Goal: Check status

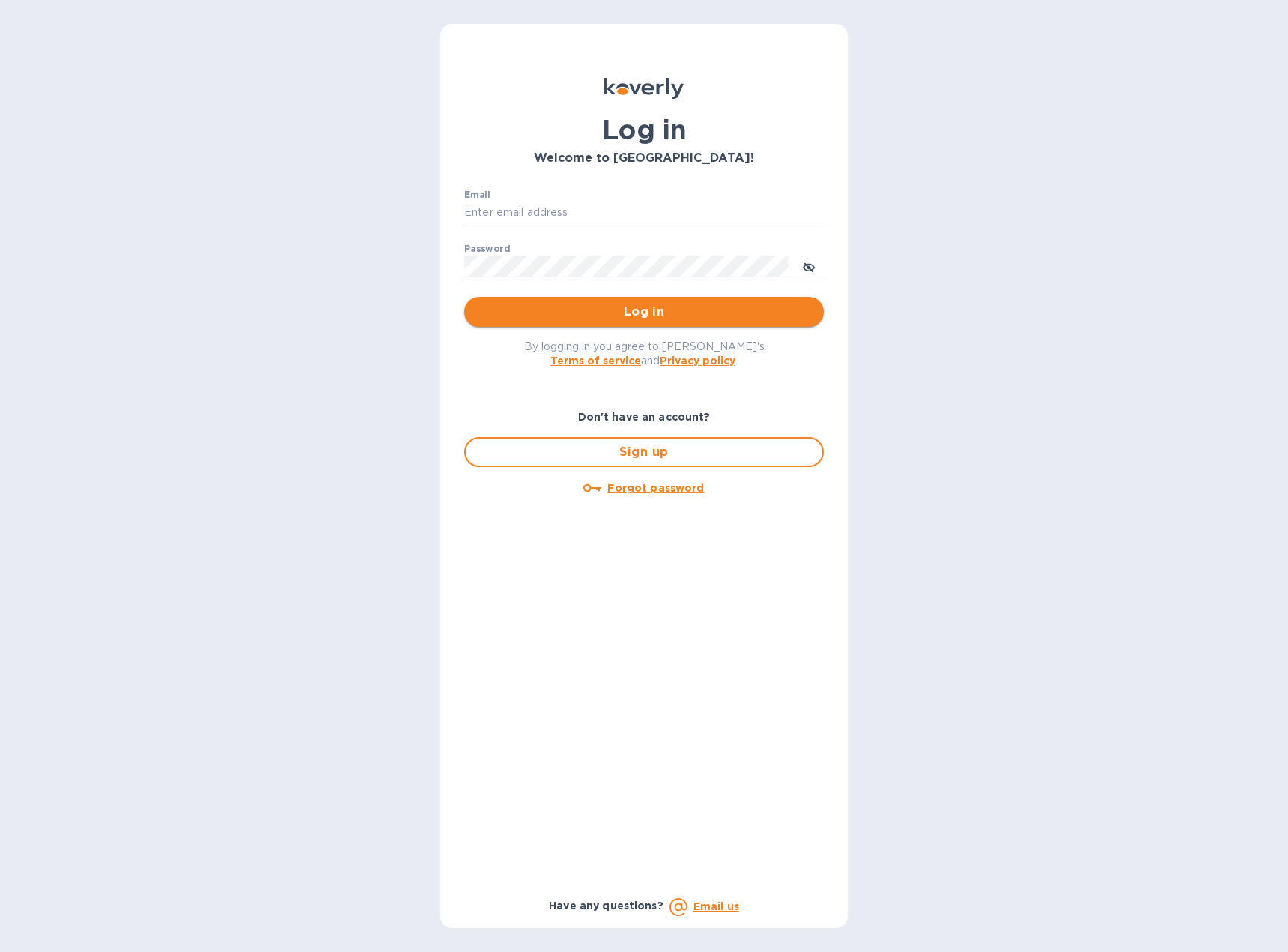
type input "tina@stackhomes.com"
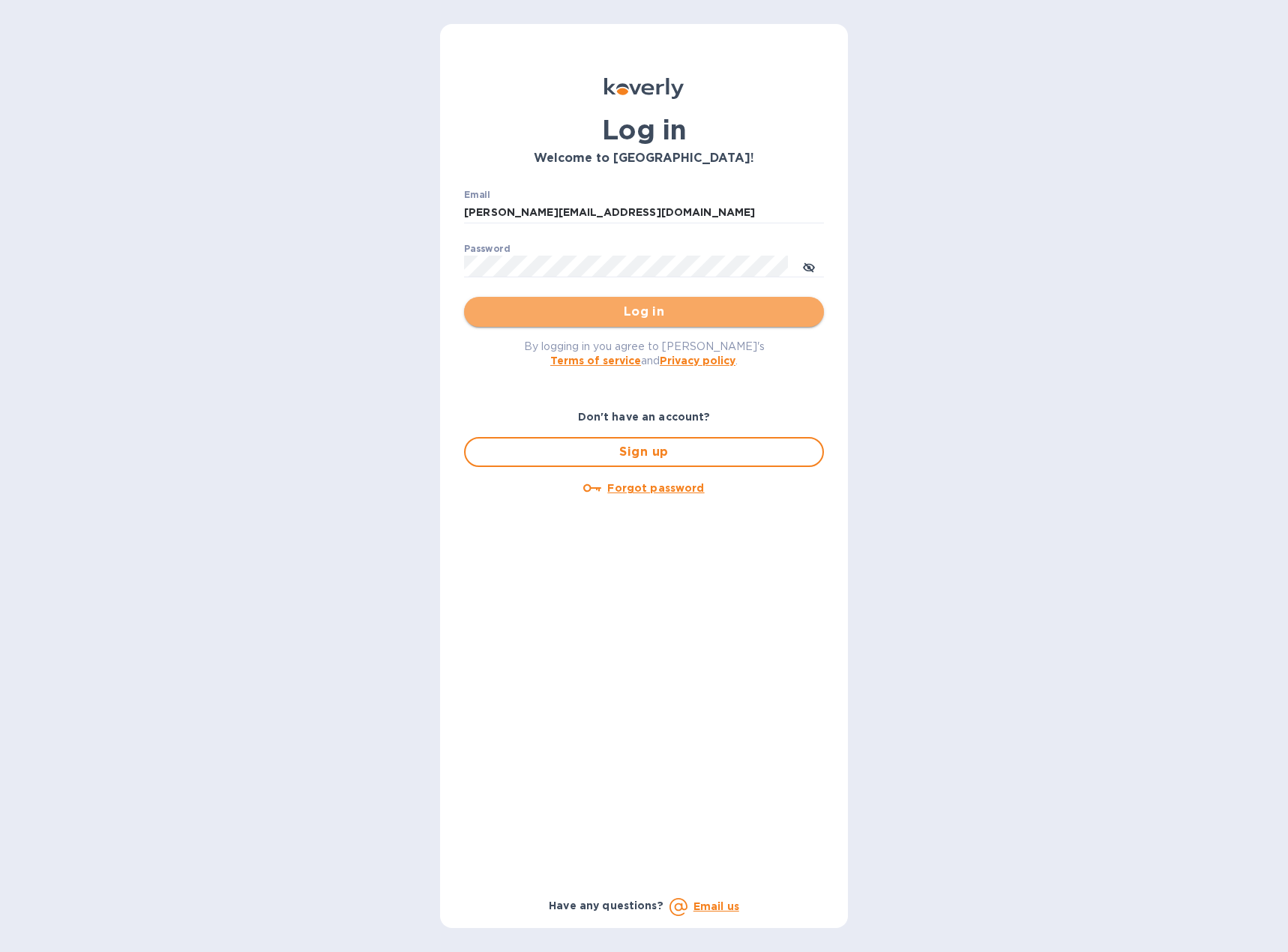
click at [539, 322] on button "Log in" at bounding box center [643, 312] width 360 height 30
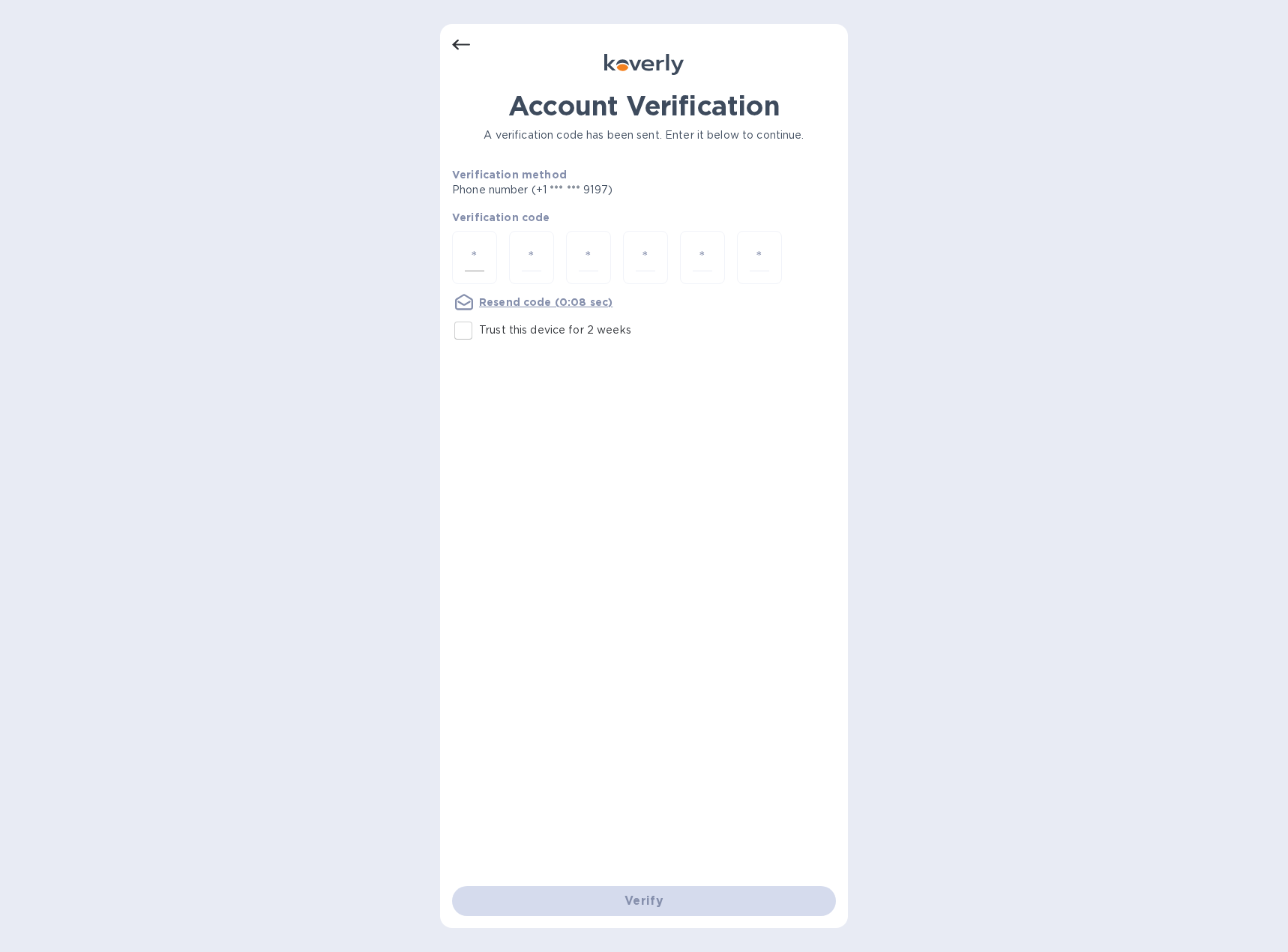
click at [473, 257] on input "number" at bounding box center [474, 257] width 20 height 28
type input "9"
type input "8"
type input "1"
type input "0"
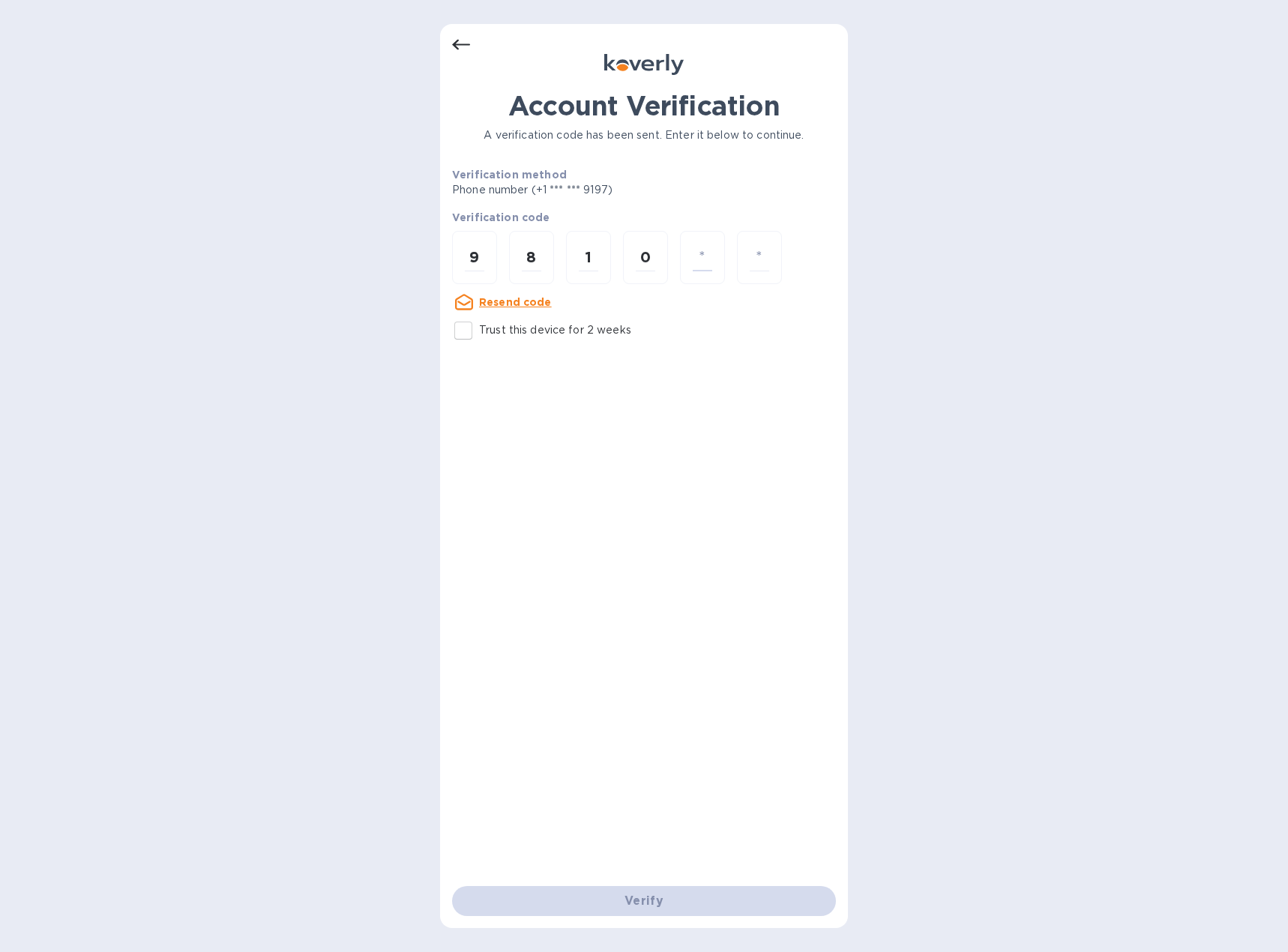
type input "5"
type input "6"
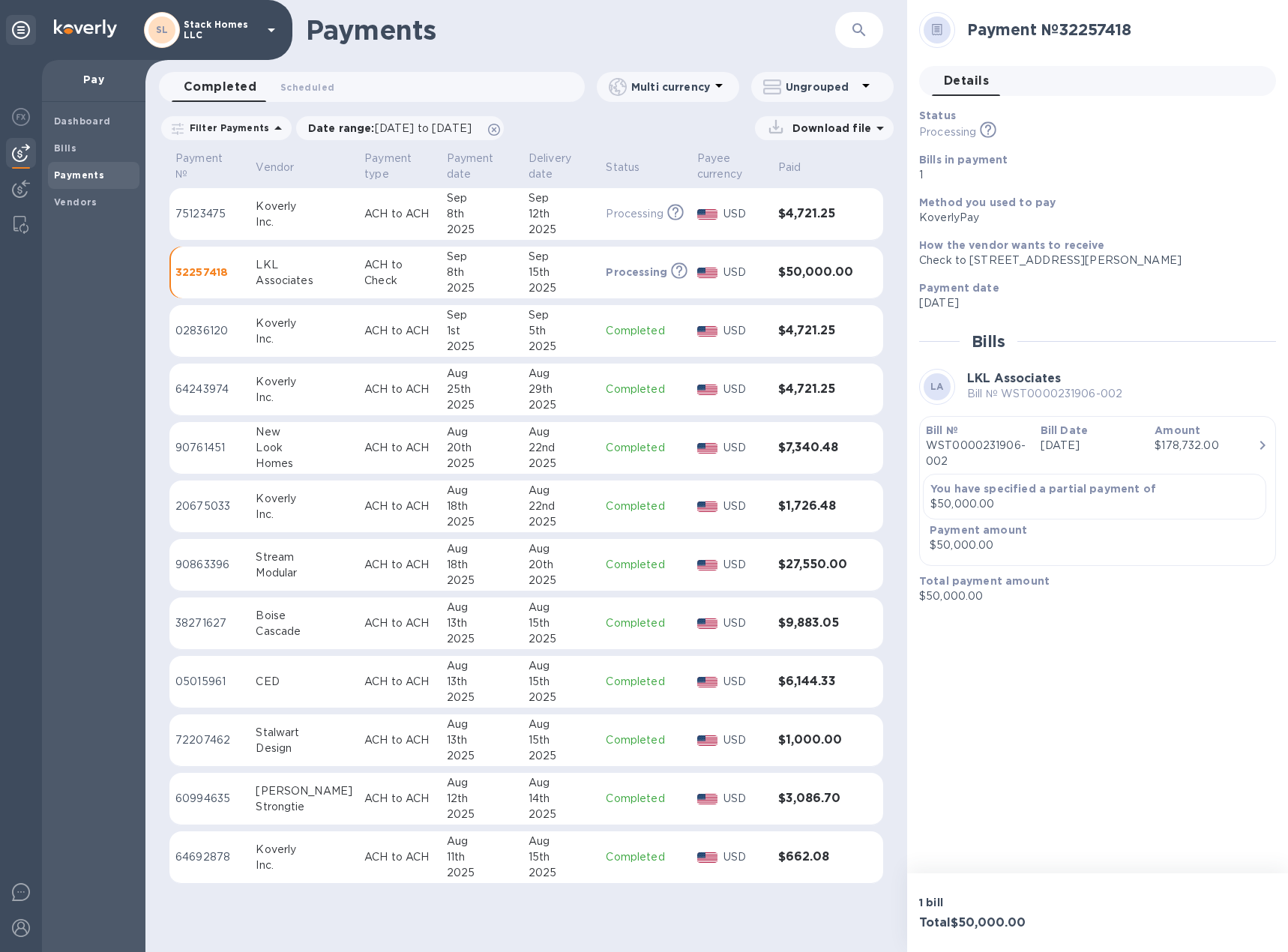
click at [1149, 438] on div "Amount $178,732.00" at bounding box center [1206, 446] width 115 height 58
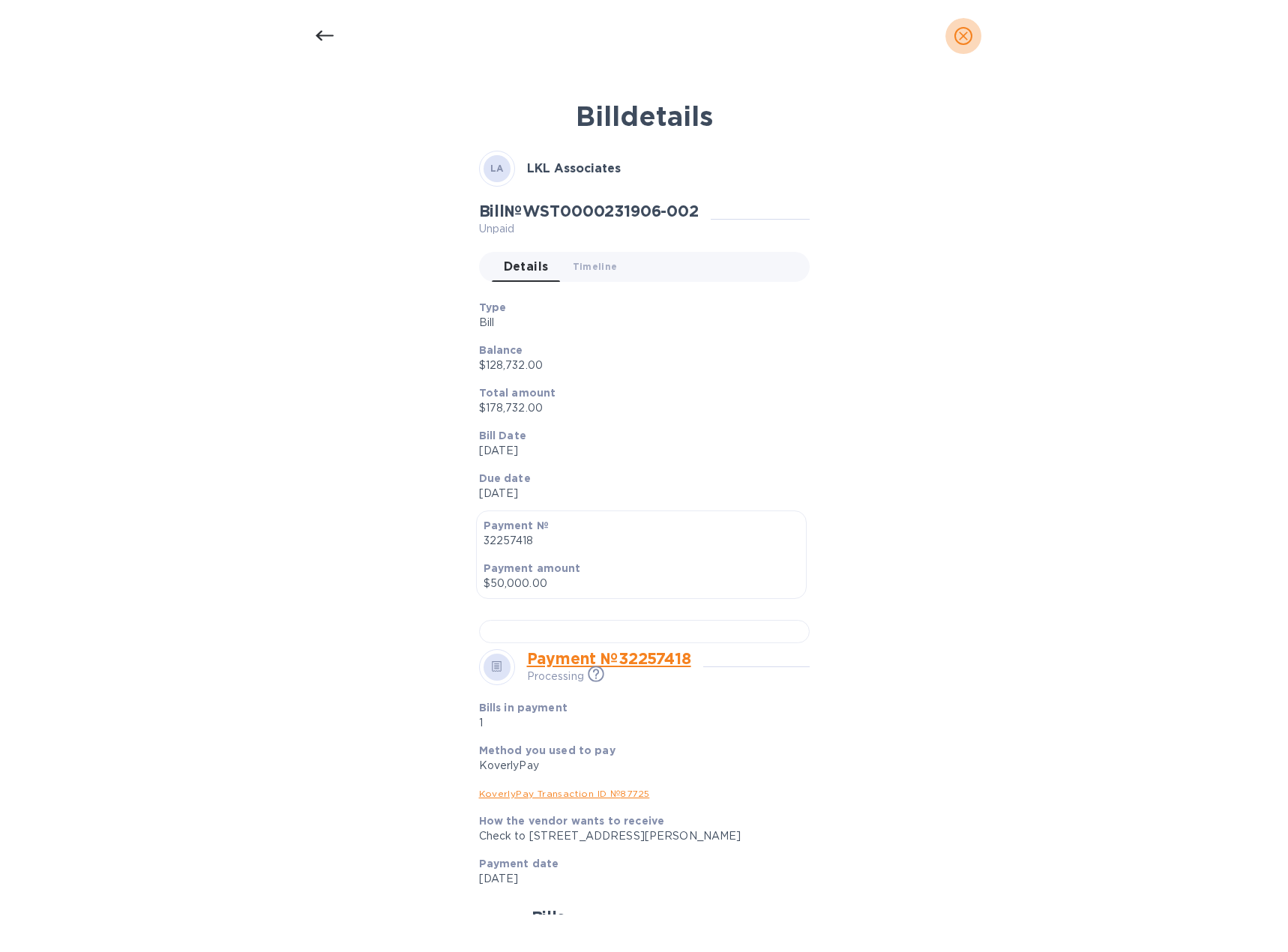
click at [965, 37] on icon "close" at bounding box center [963, 36] width 9 height 9
